Goal: Information Seeking & Learning: Compare options

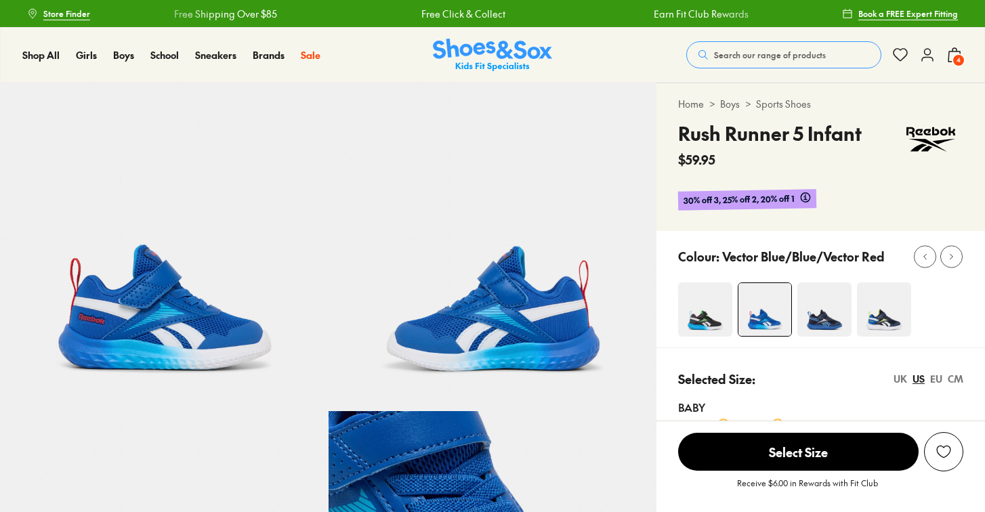
select select "*"
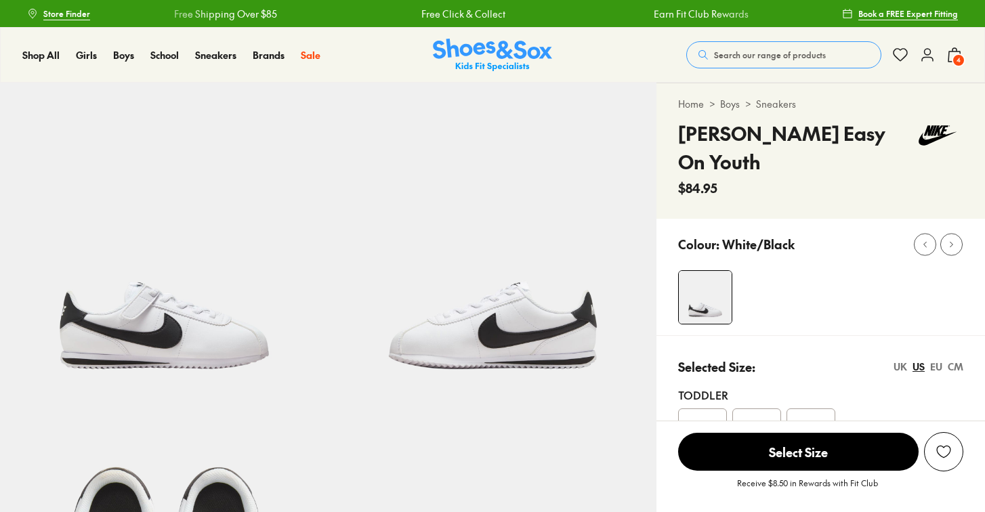
select select "*"
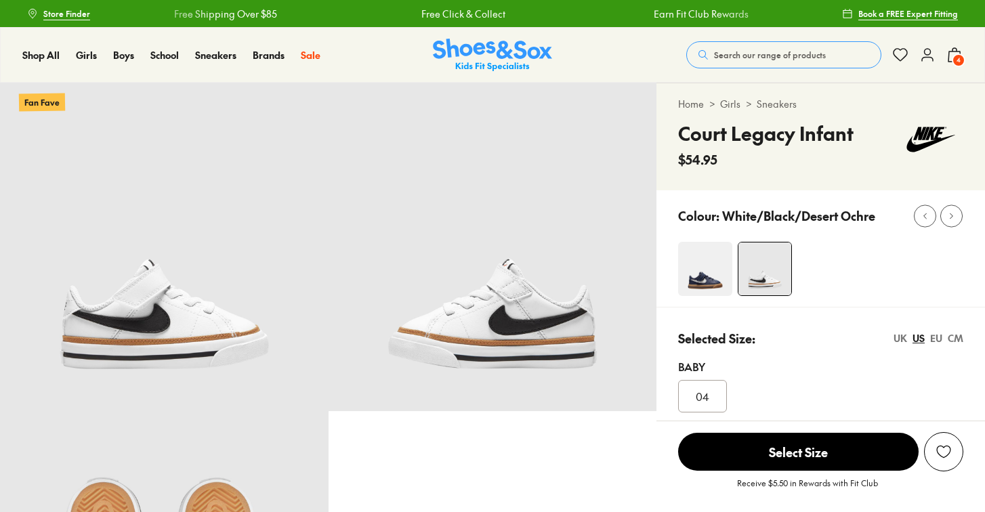
select select "*"
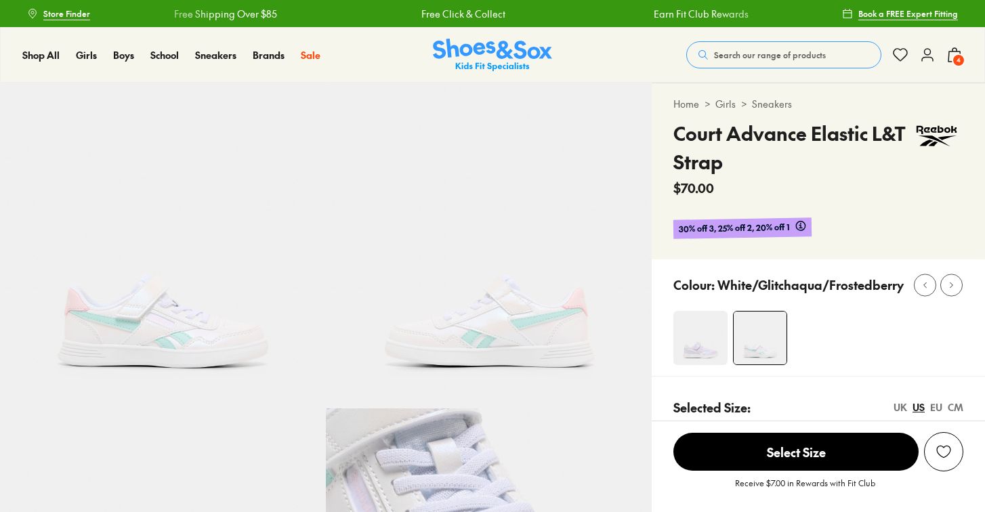
select select "*"
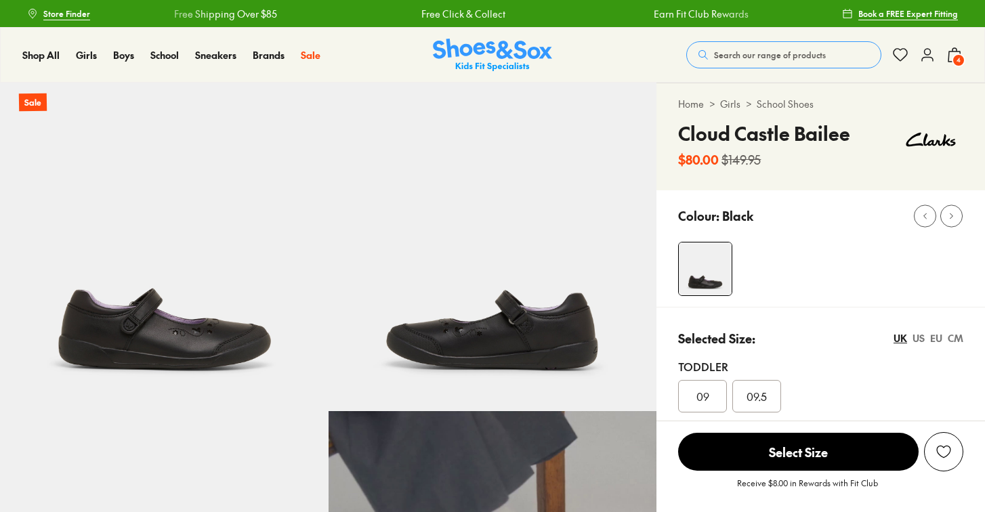
select select "*"
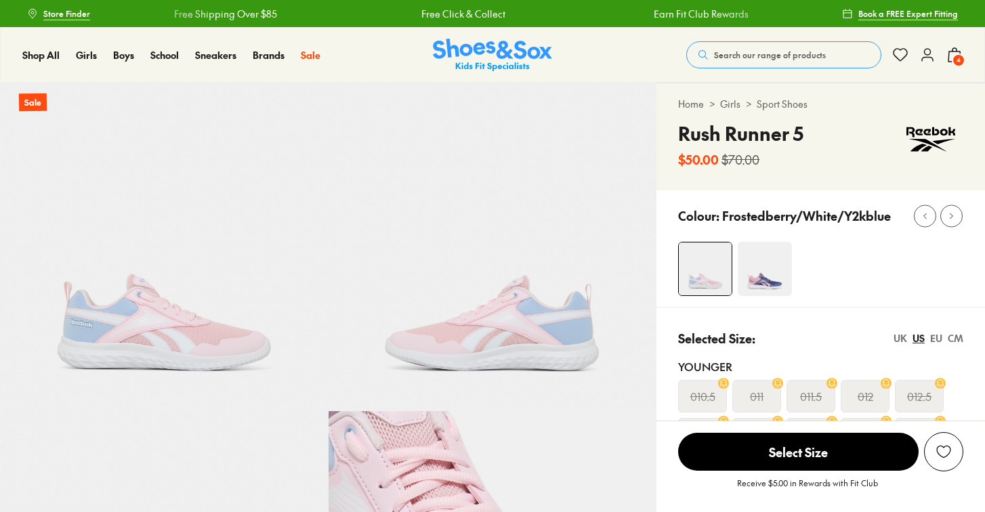
select select "*"
